Goal: Task Accomplishment & Management: Manage account settings

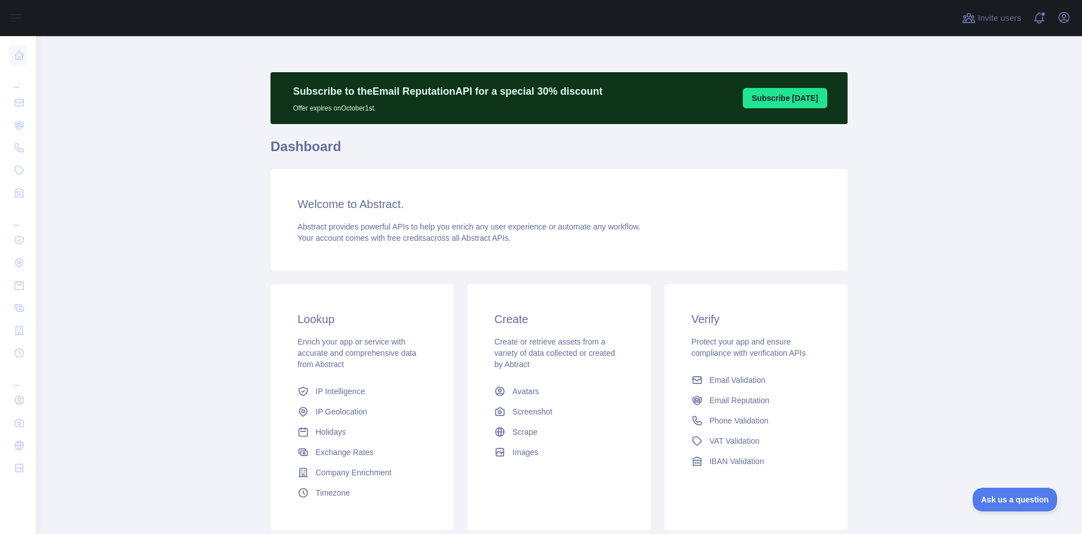
scroll to position [79, 0]
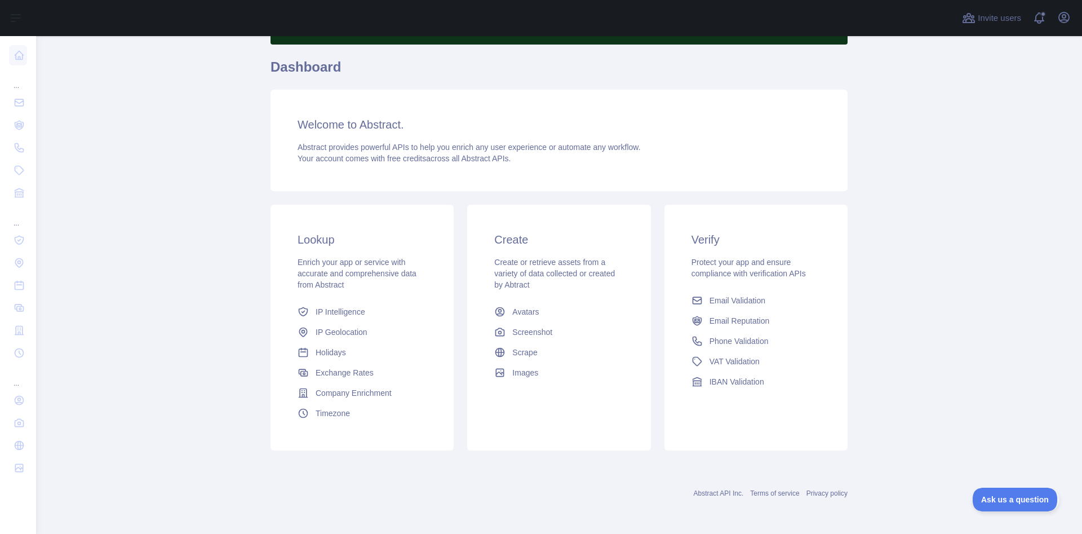
click at [83, 163] on main "Subscribe to the Email Reputation API for a special 30 % discount Offer expires…" at bounding box center [559, 284] width 1046 height 497
click at [721, 301] on span "Email Validation" at bounding box center [737, 300] width 56 height 11
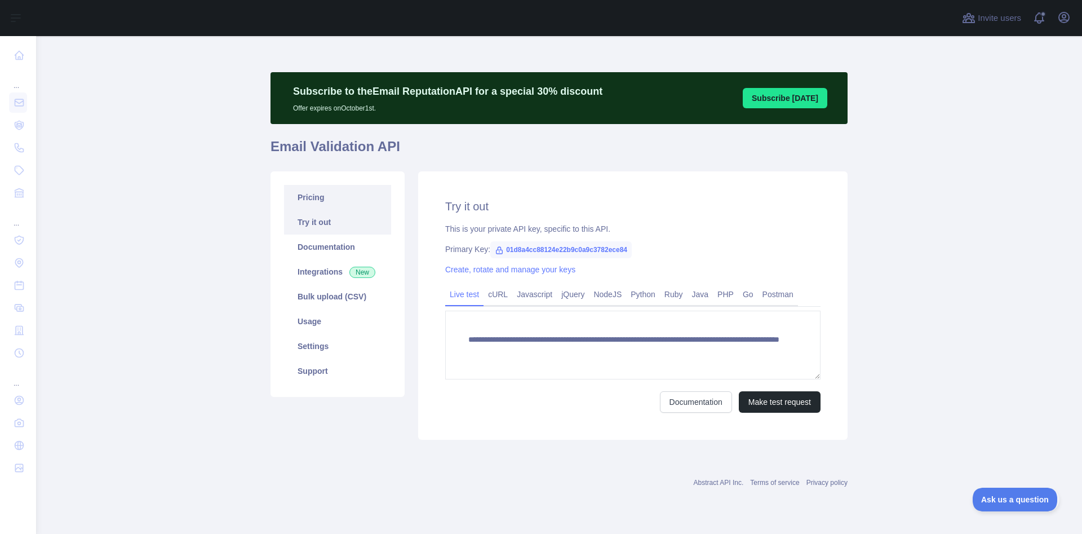
click at [311, 193] on link "Pricing" at bounding box center [337, 197] width 107 height 25
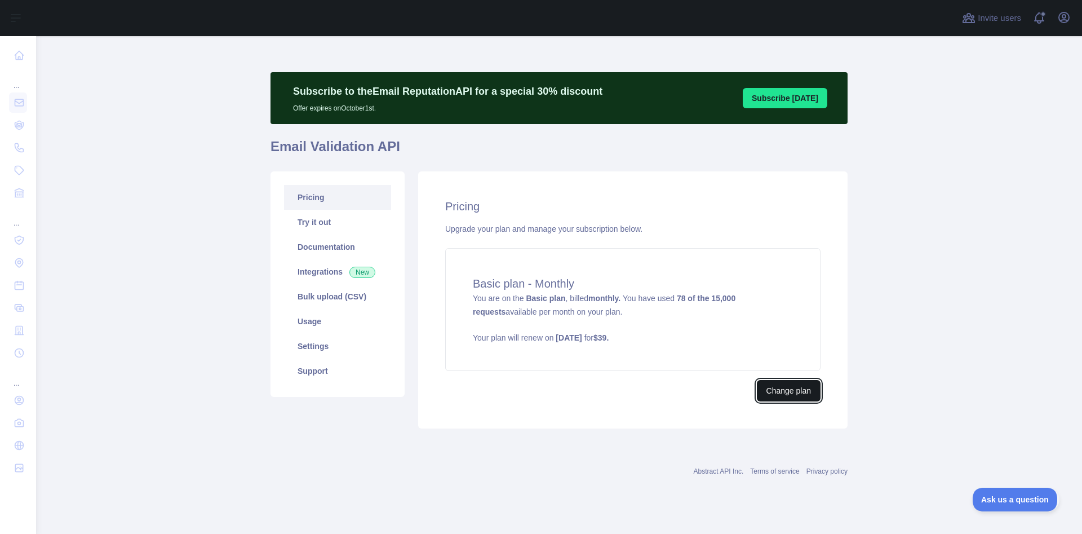
click at [767, 393] on button "Change plan" at bounding box center [789, 390] width 64 height 21
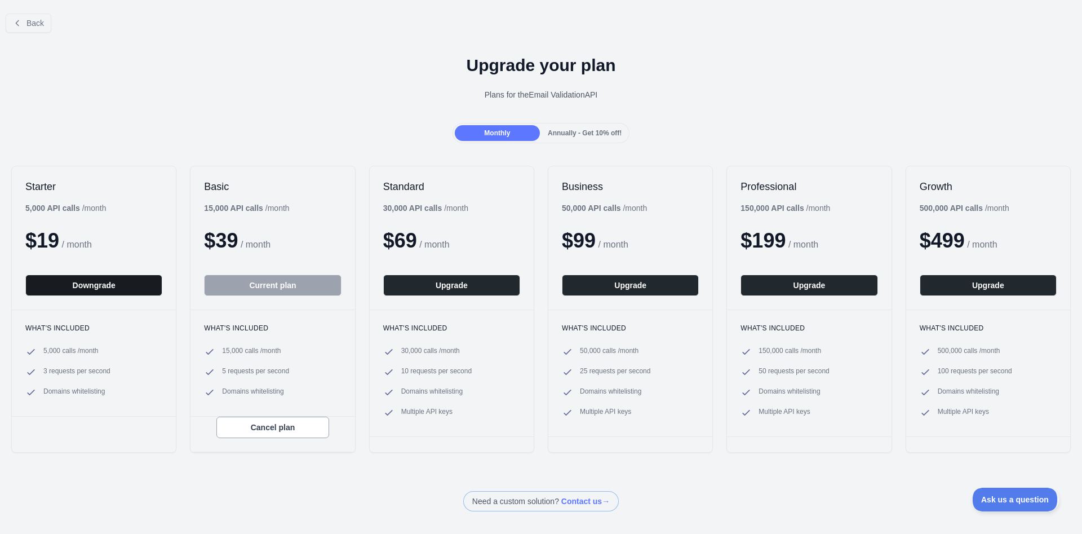
click at [88, 283] on button "Downgrade" at bounding box center [93, 284] width 137 height 21
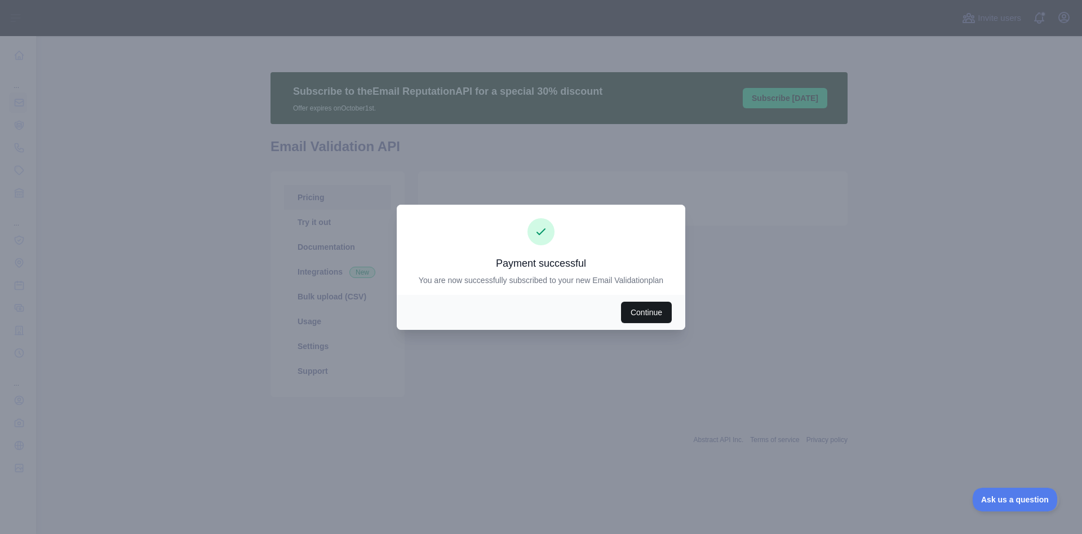
click at [640, 310] on button "Continue" at bounding box center [646, 311] width 51 height 21
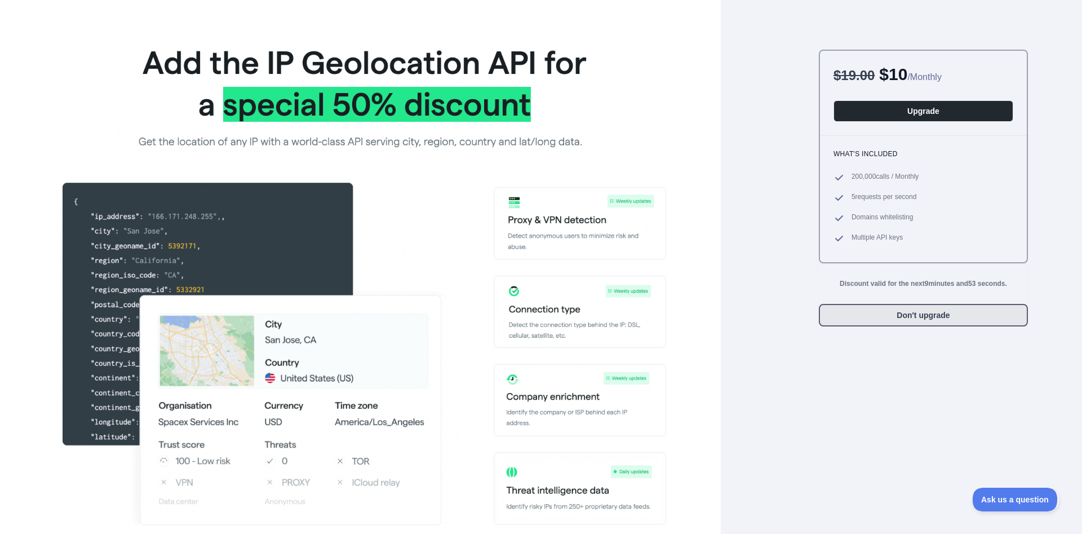
click at [909, 323] on button "Don't upgrade" at bounding box center [923, 315] width 209 height 23
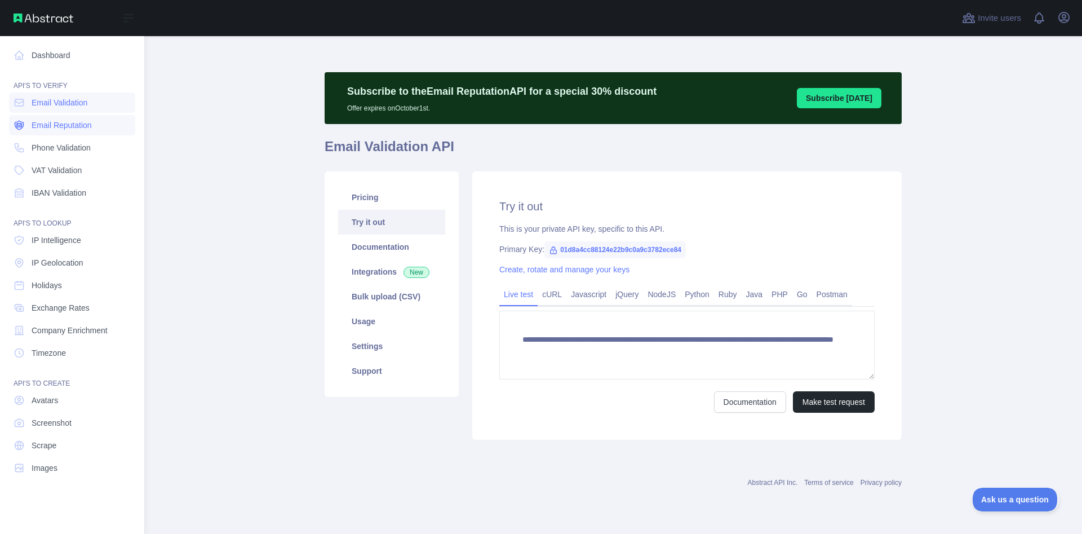
click at [47, 124] on span "Email Reputation" at bounding box center [62, 124] width 60 height 11
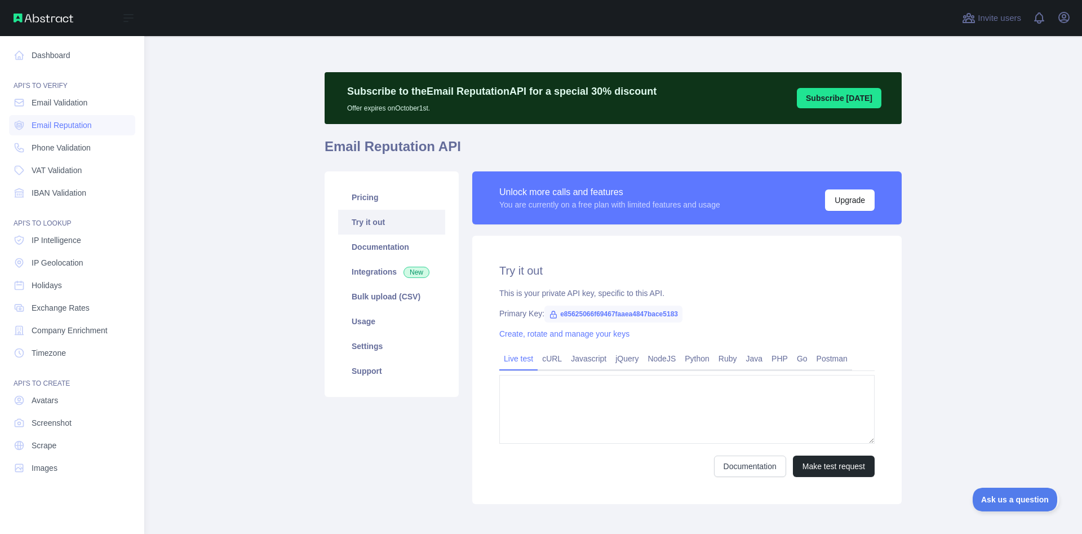
type textarea "**********"
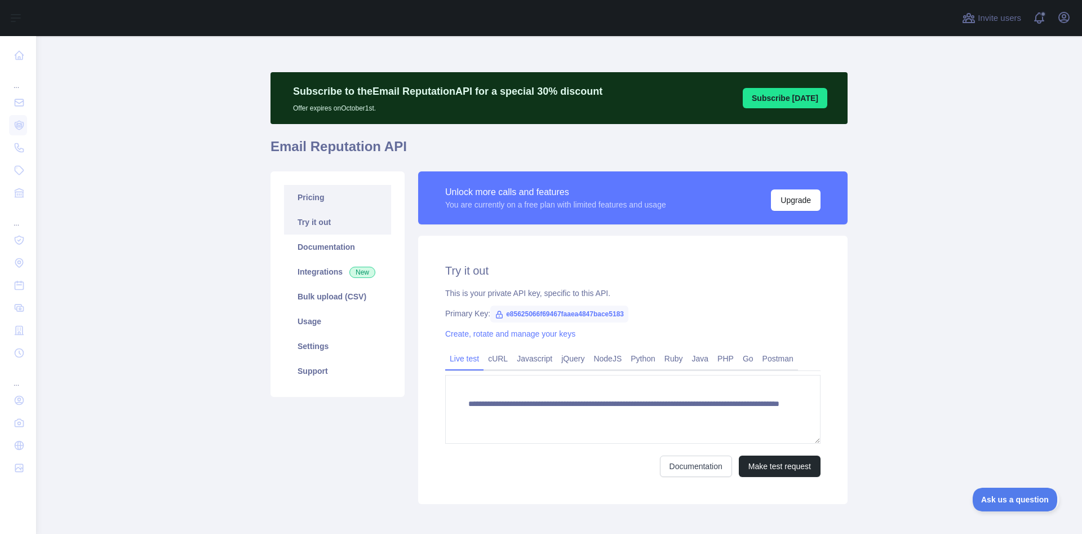
click at [304, 192] on link "Pricing" at bounding box center [337, 197] width 107 height 25
